Goal: Task Accomplishment & Management: Manage account settings

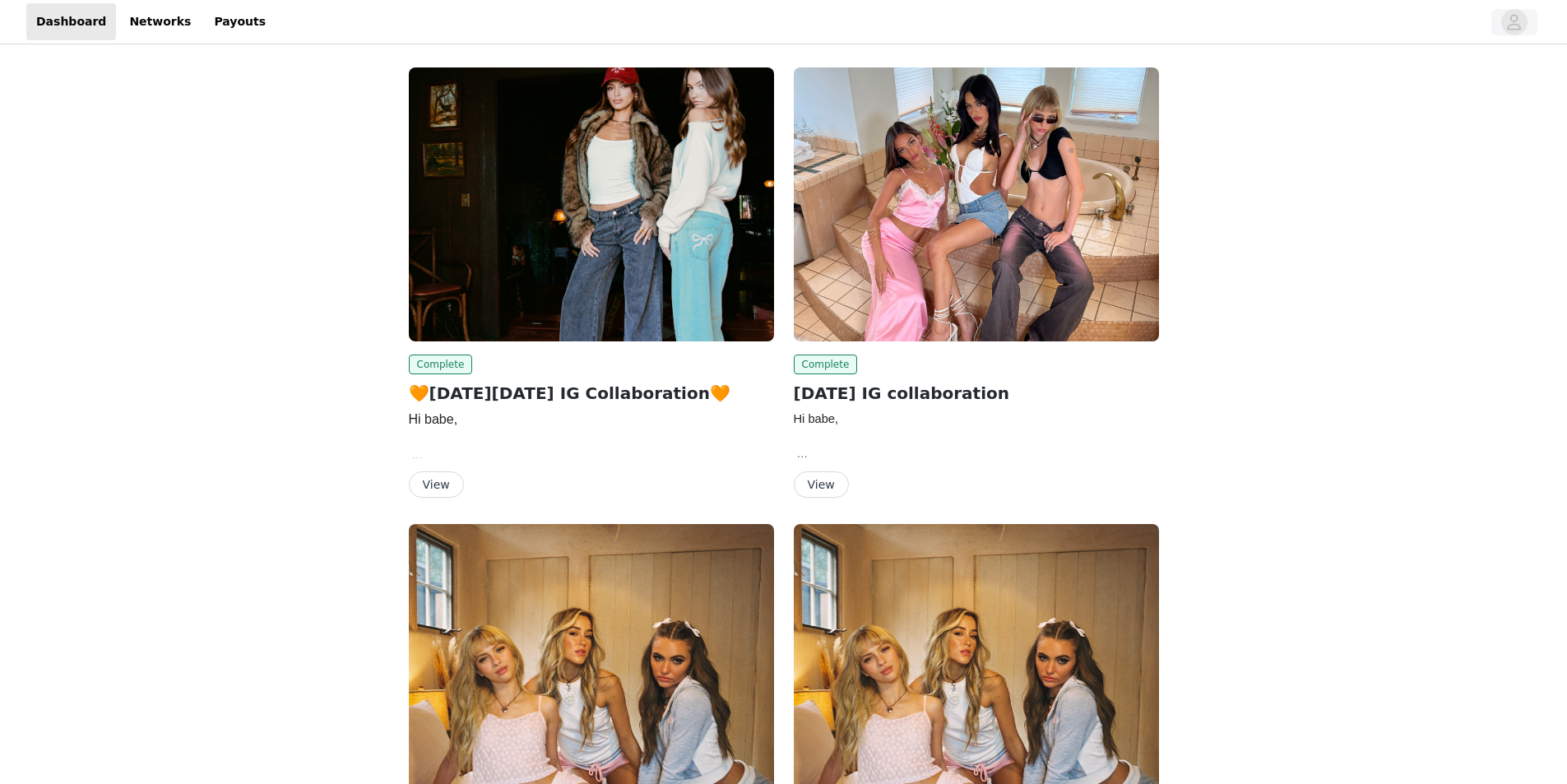
click at [1488, 24] on div at bounding box center [884, 22] width 1216 height 37
click at [1496, 27] on button "button" at bounding box center [1514, 22] width 46 height 26
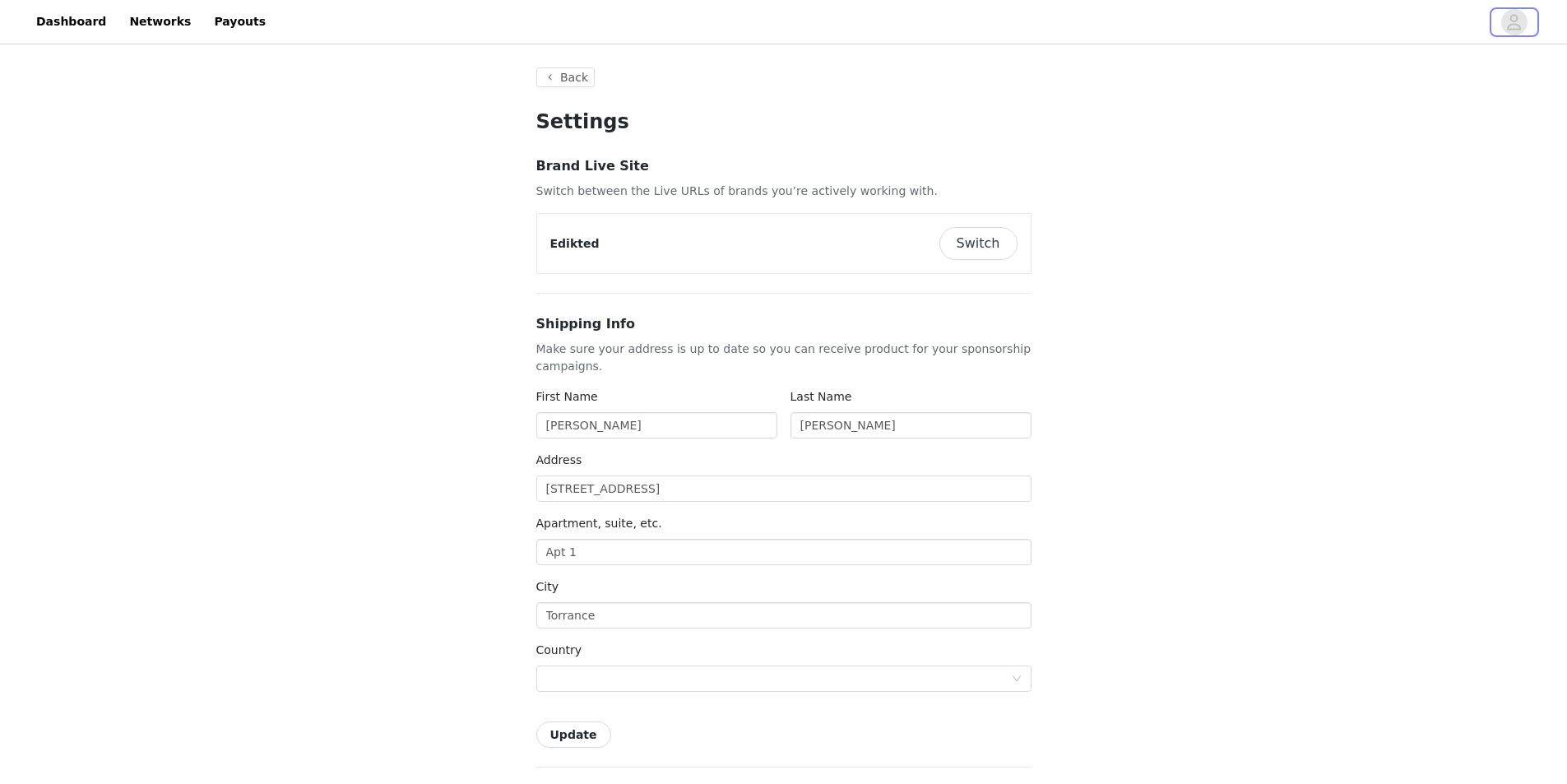
type input "+1 ([GEOGRAPHIC_DATA])"
click at [980, 264] on div "Edikted Switch" at bounding box center [784, 243] width 493 height 60
click at [980, 247] on button "Switch" at bounding box center [978, 242] width 78 height 33
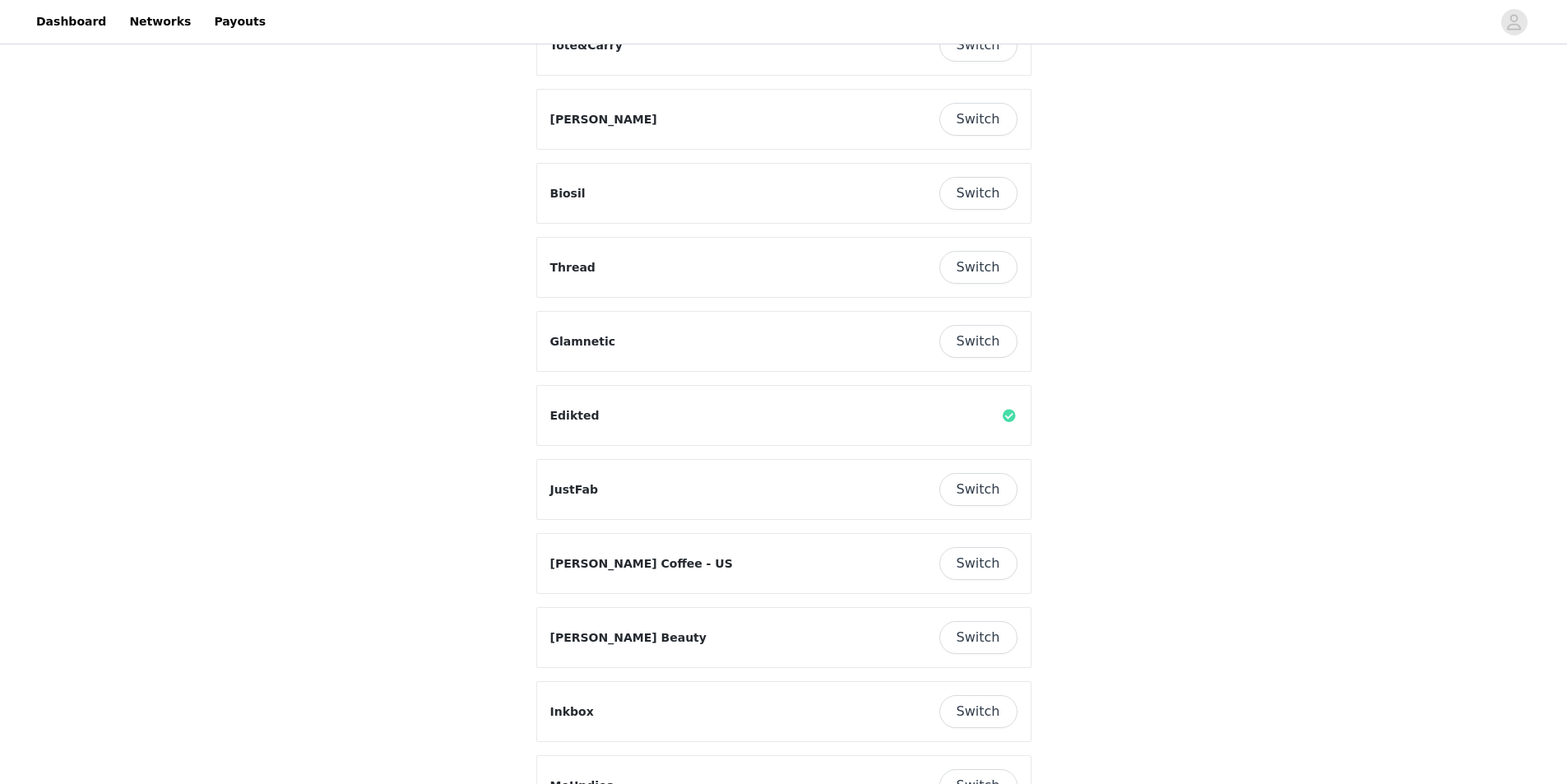
scroll to position [329, 0]
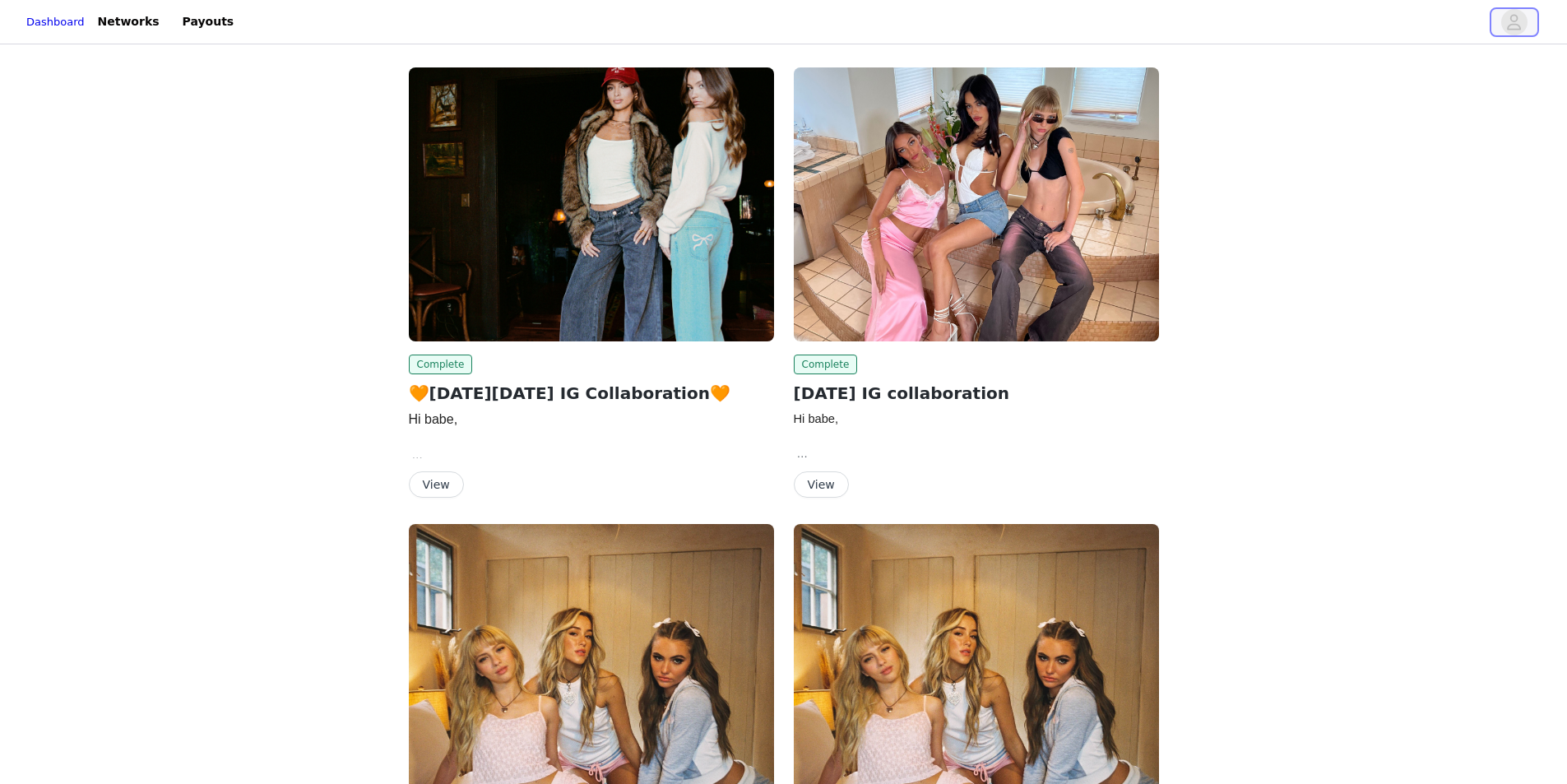
click at [1523, 27] on span "button" at bounding box center [1515, 22] width 26 height 26
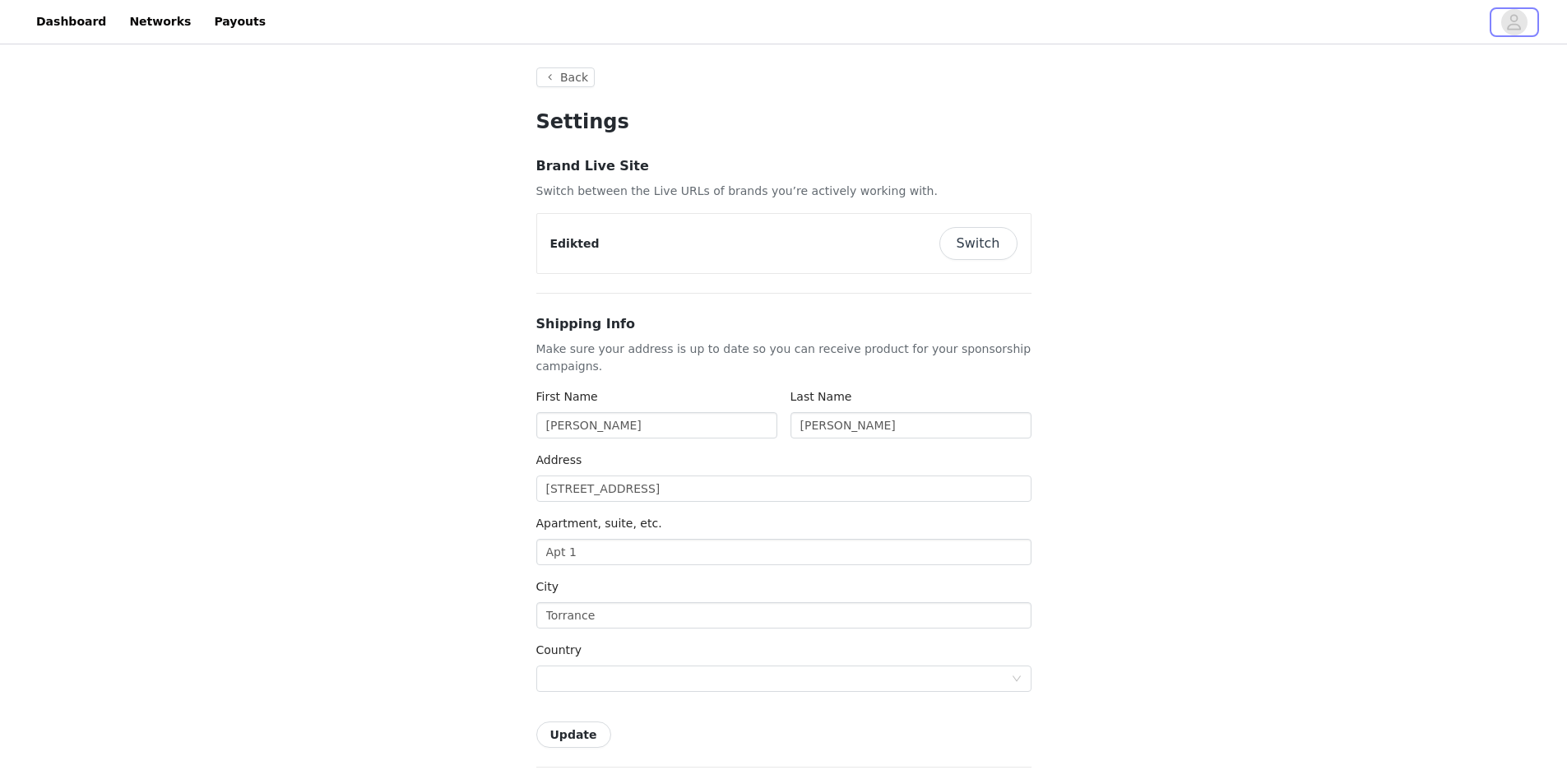
type input "+1 ([GEOGRAPHIC_DATA])"
click at [681, 488] on input "[STREET_ADDRESS]" at bounding box center [784, 488] width 495 height 26
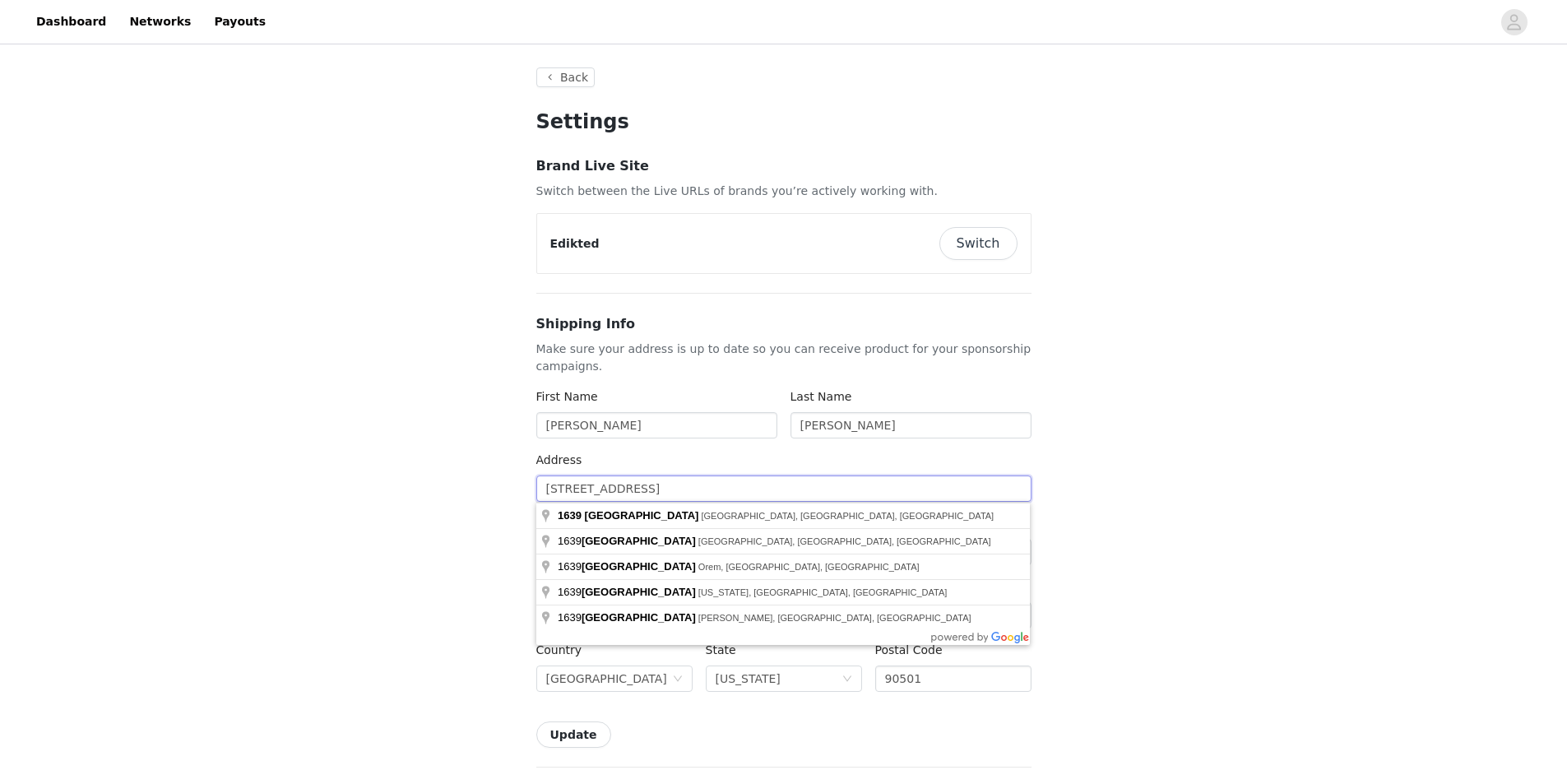
click at [679, 488] on input "[STREET_ADDRESS]" at bounding box center [784, 488] width 495 height 26
type input "1"
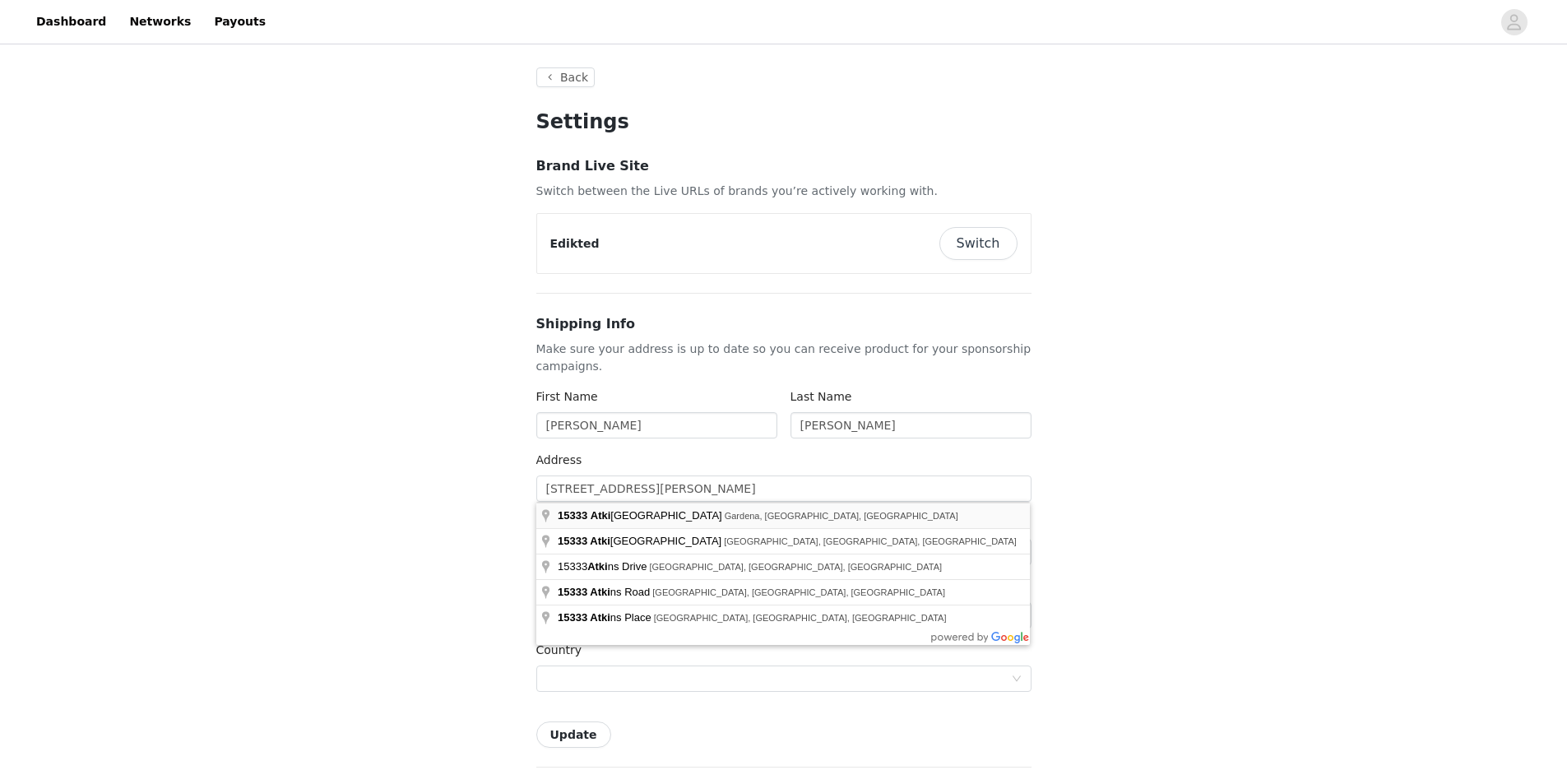
type input "[STREET_ADDRESS][PERSON_NAME]"
type input "Gardena"
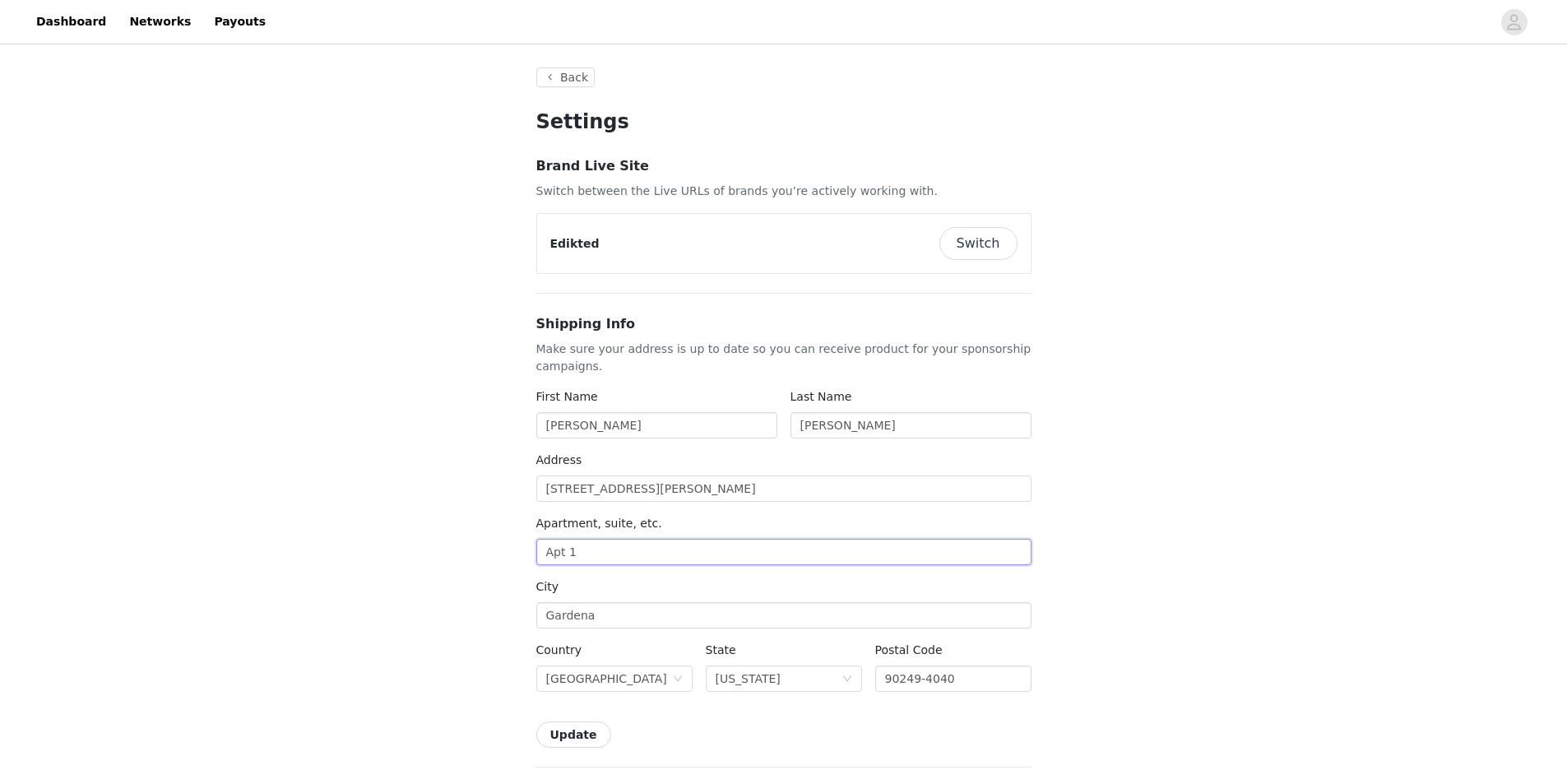
click at [659, 550] on input "Apt 1" at bounding box center [784, 552] width 495 height 26
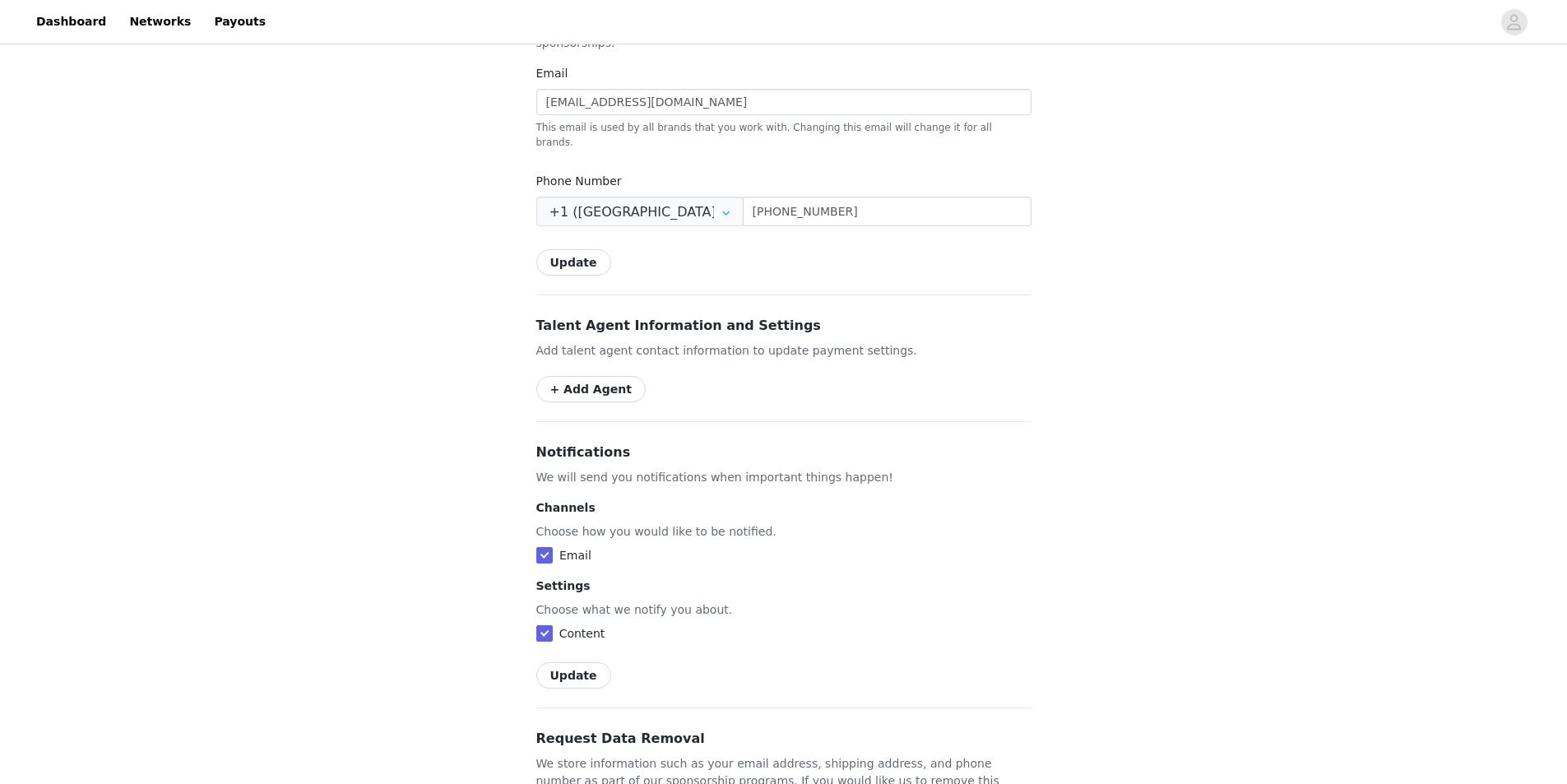
scroll to position [822, 0]
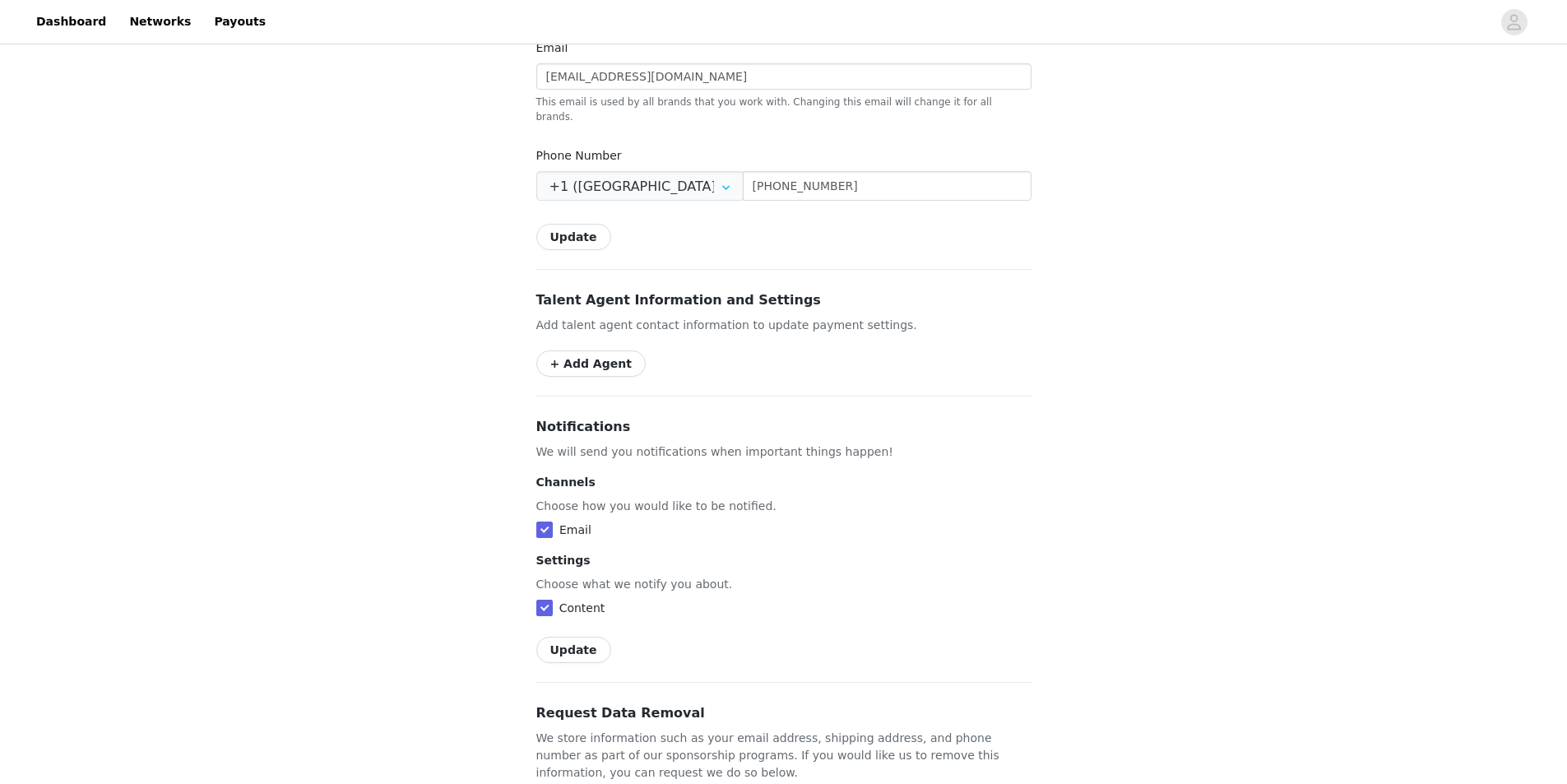
click at [566, 637] on button "Update" at bounding box center [574, 650] width 75 height 26
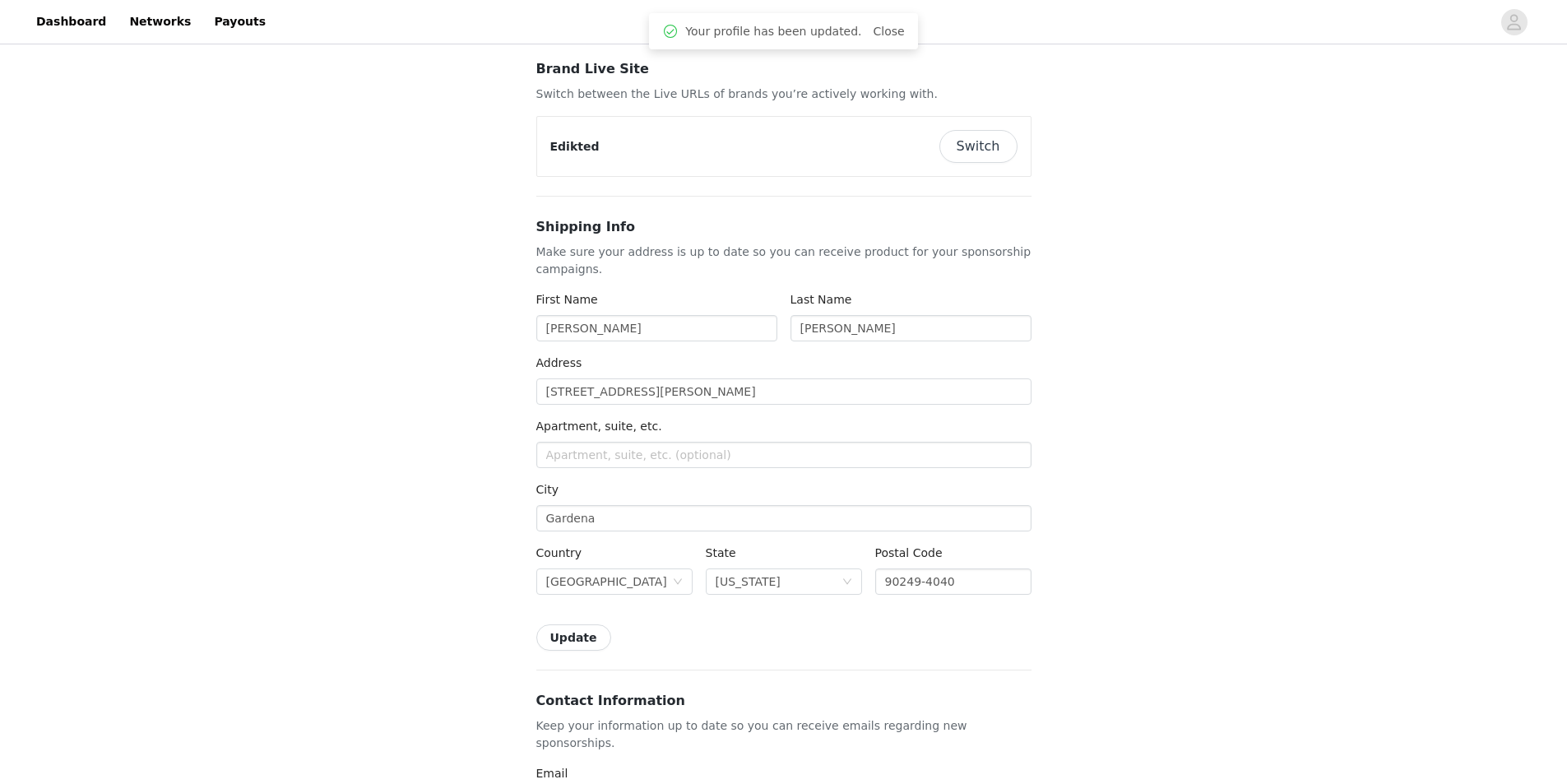
scroll to position [0, 0]
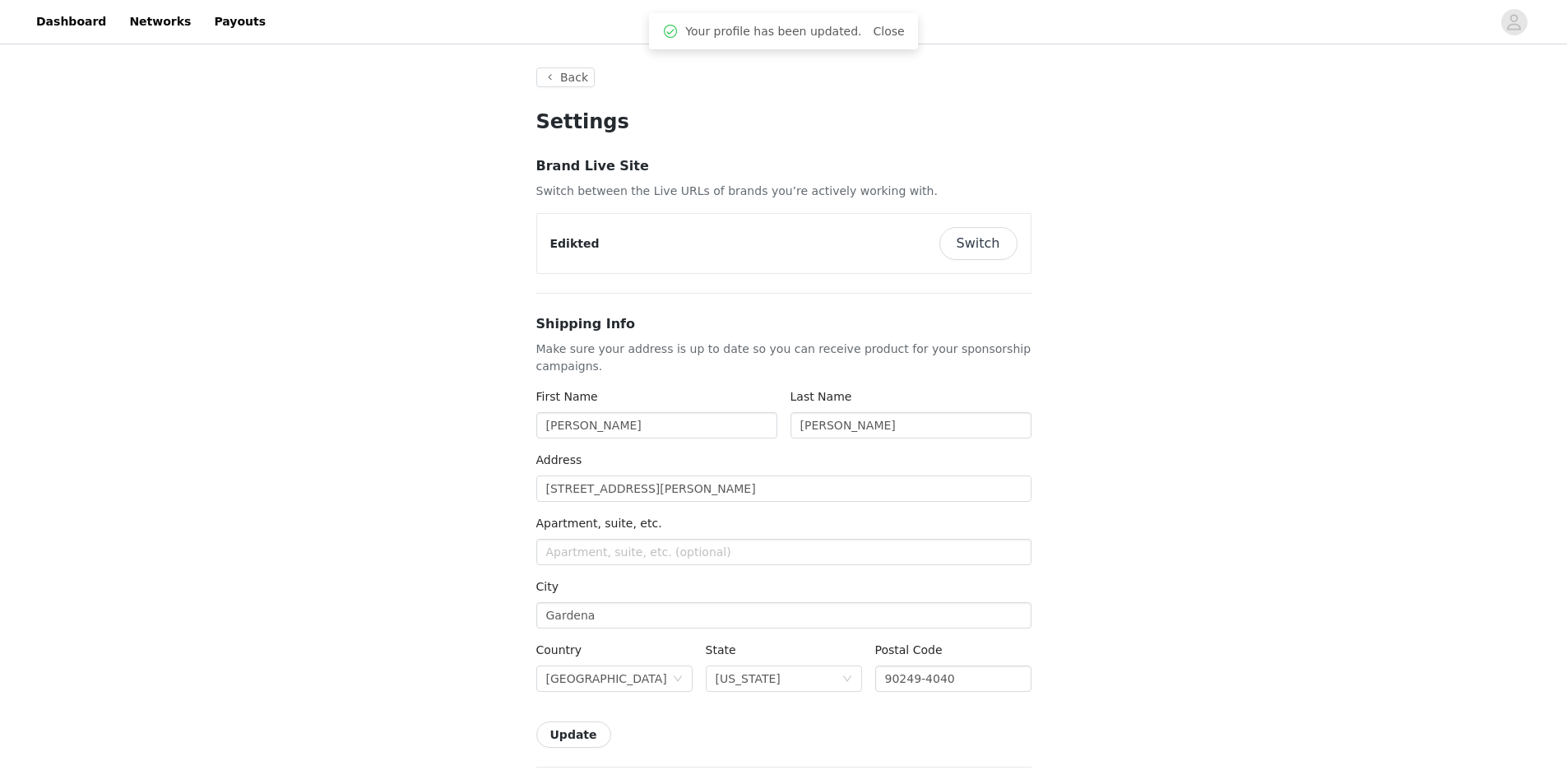
click at [986, 235] on button "Switch" at bounding box center [978, 242] width 78 height 33
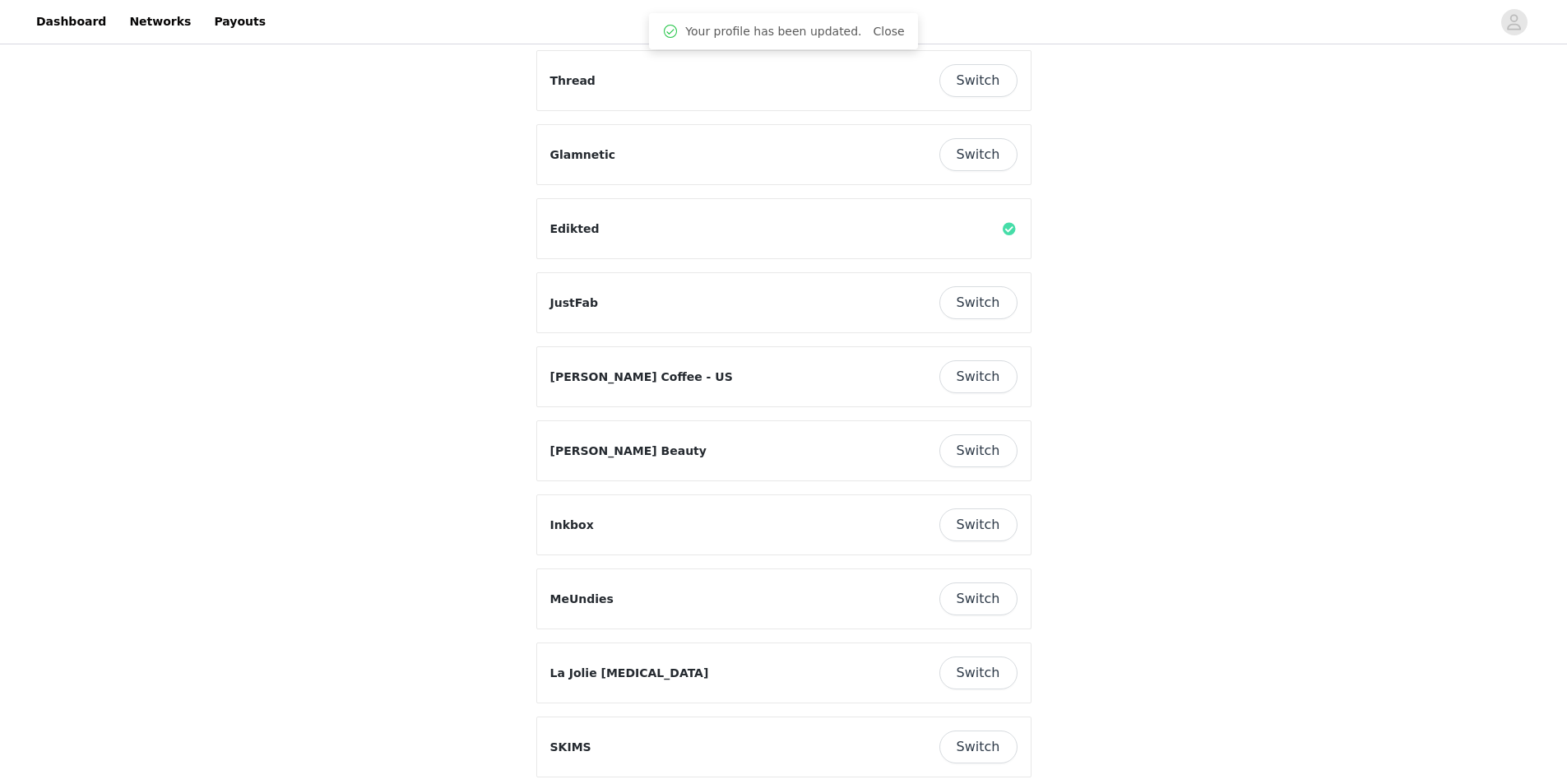
scroll to position [329, 0]
click at [978, 296] on button "Switch" at bounding box center [978, 301] width 78 height 33
